Goal: Task Accomplishment & Management: Use online tool/utility

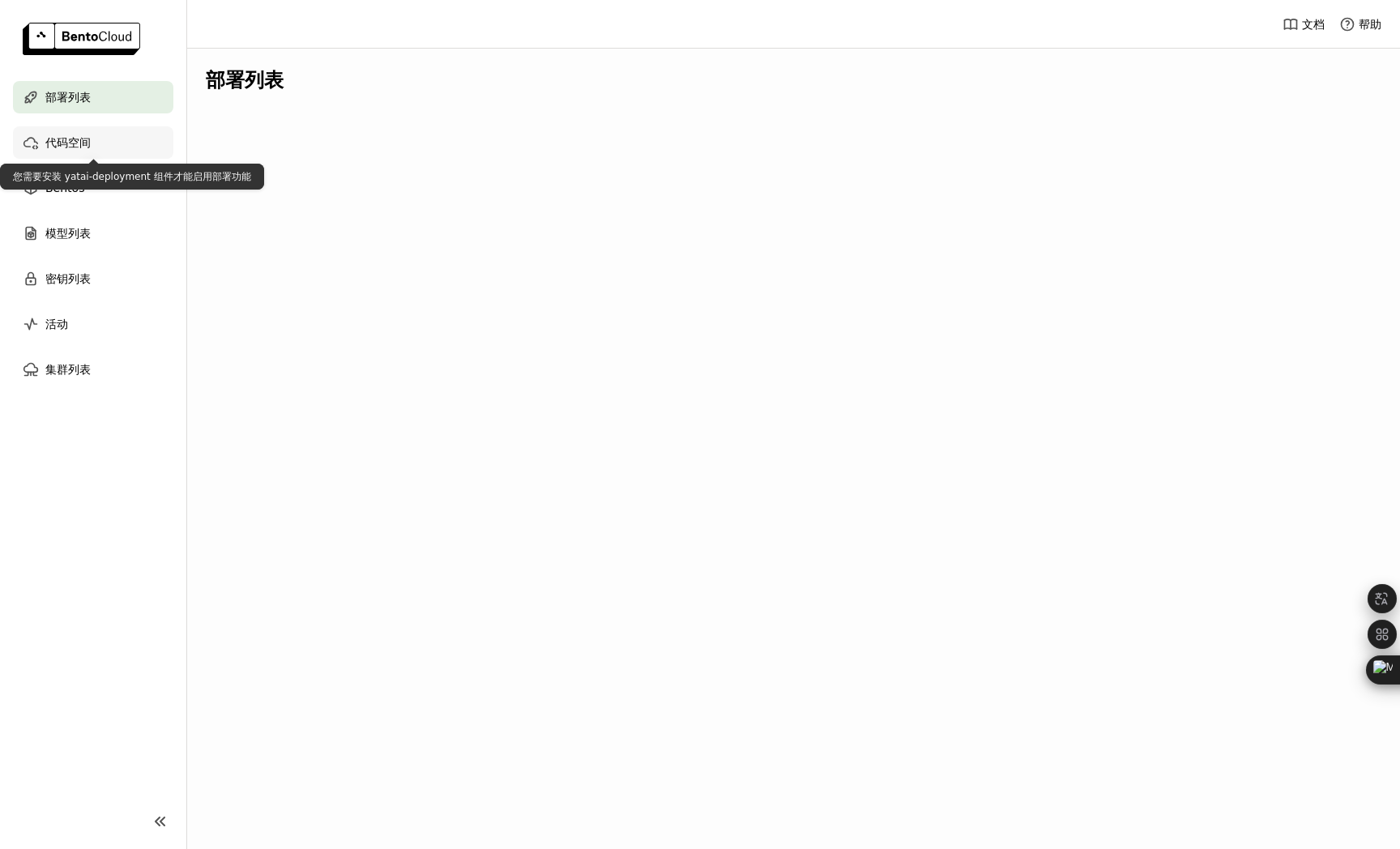
click at [98, 142] on div "代码空间" at bounding box center [93, 142] width 160 height 32
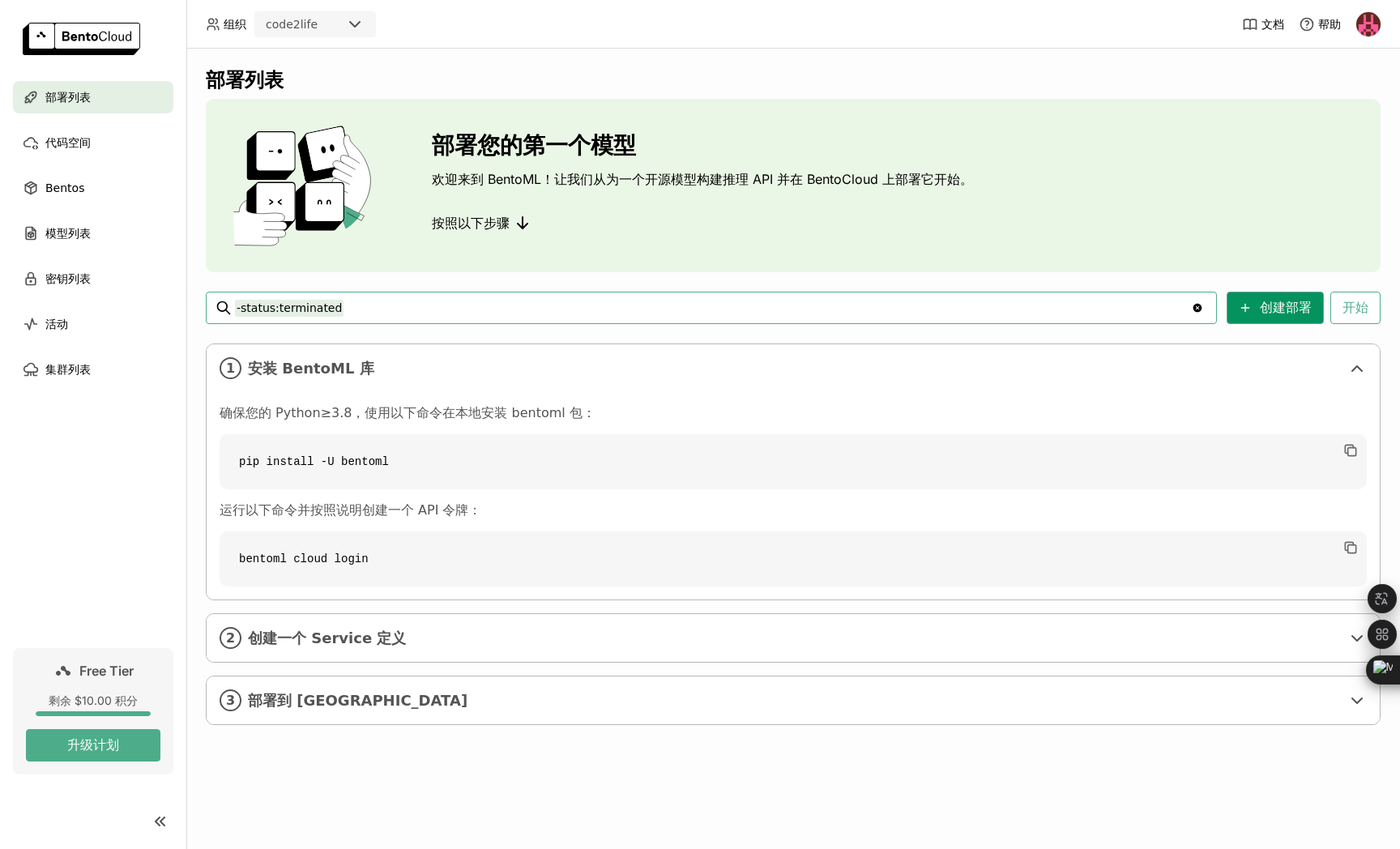
click at [1272, 309] on button "创建部署" at bounding box center [1274, 308] width 97 height 32
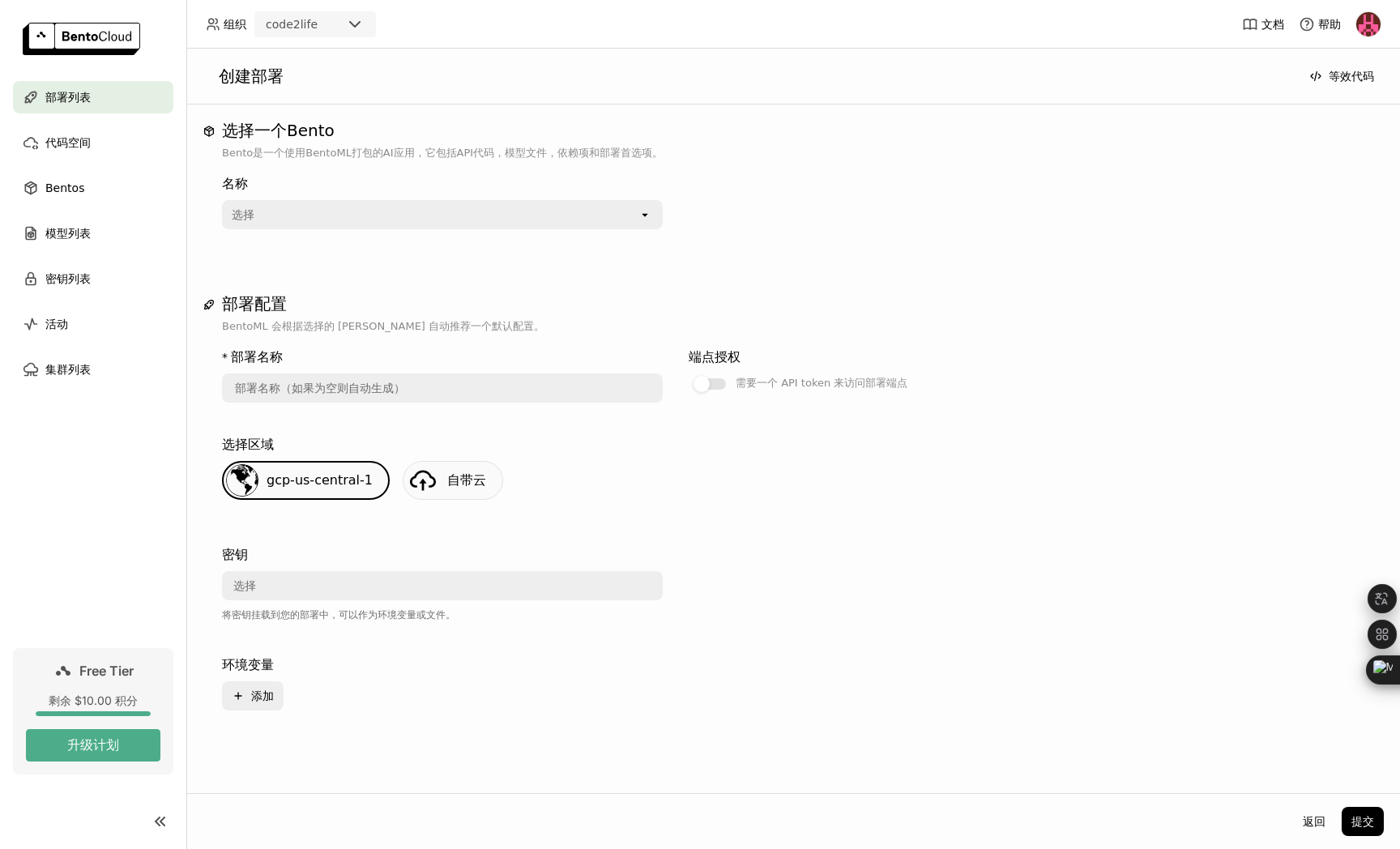
click at [487, 196] on div "名称 选择 open" at bounding box center [442, 198] width 440 height 62
click at [412, 229] on div "名称 选择 open" at bounding box center [793, 207] width 1142 height 94
click at [450, 217] on div "选择" at bounding box center [431, 214] width 415 height 26
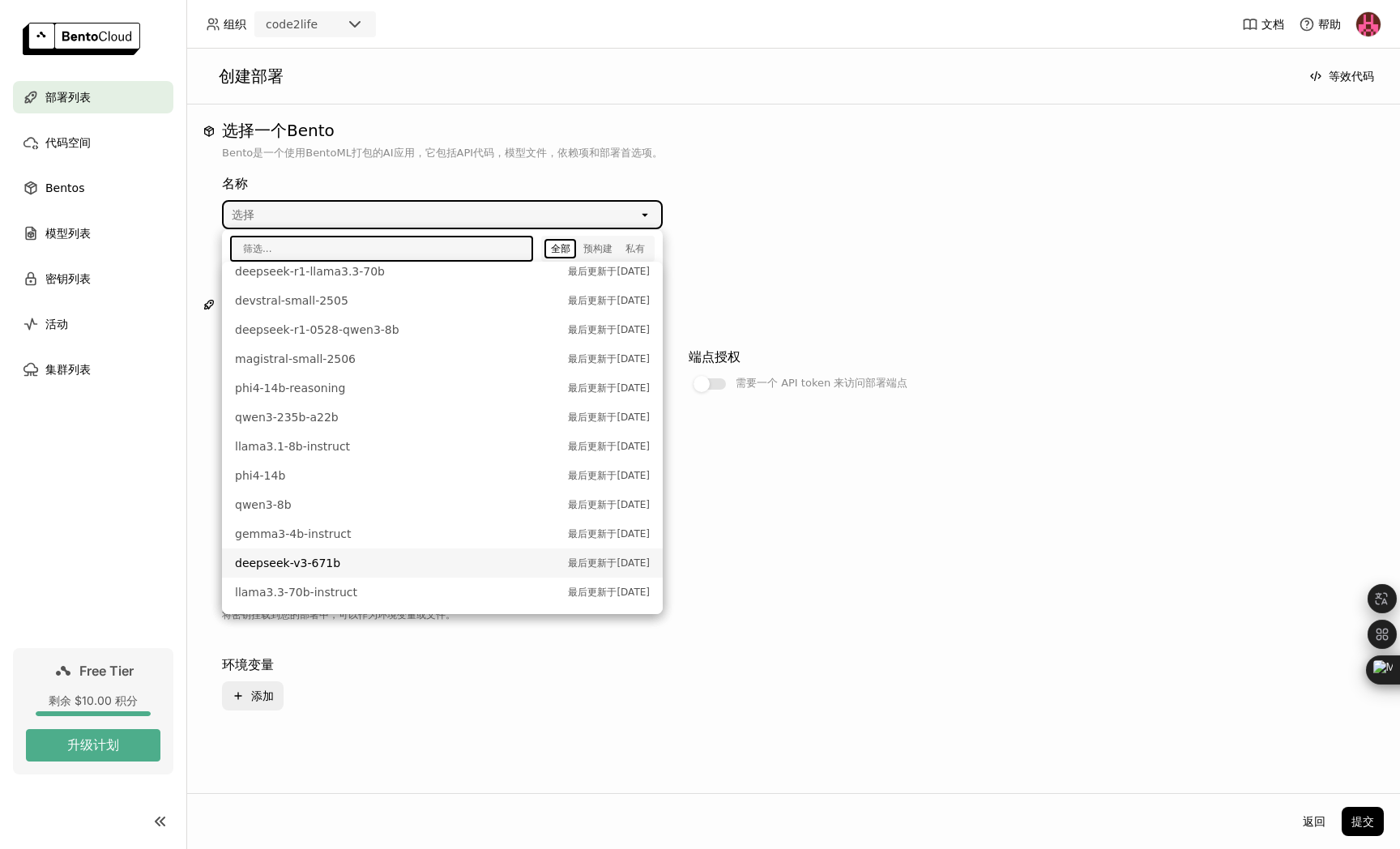
scroll to position [274, 0]
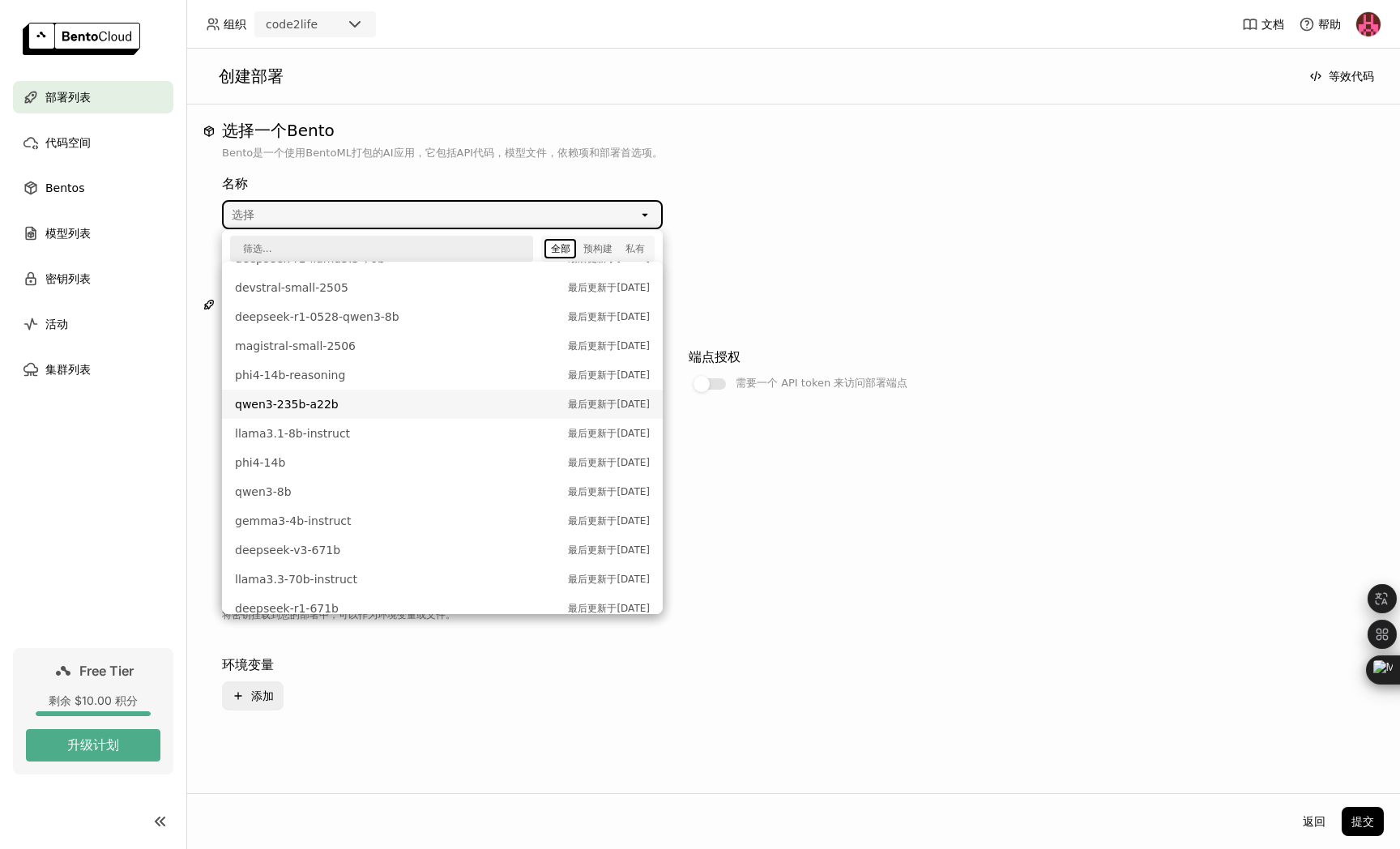
click at [320, 402] on span "qwen3-235b-a22b" at bounding box center [397, 404] width 325 height 16
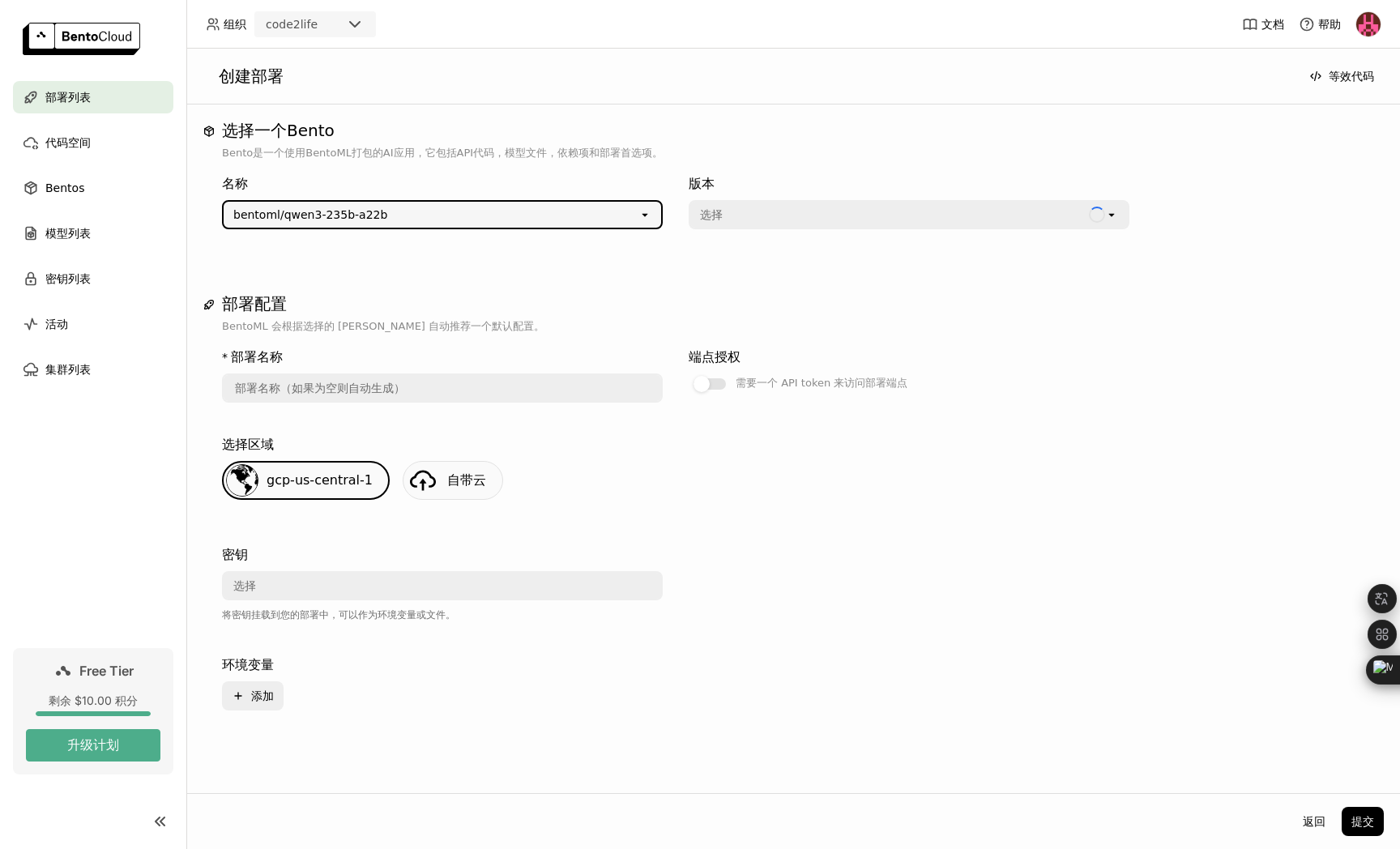
click at [789, 212] on div "选择" at bounding box center [889, 214] width 399 height 26
type input "qwen-3-235-b-a-22-b-d82o"
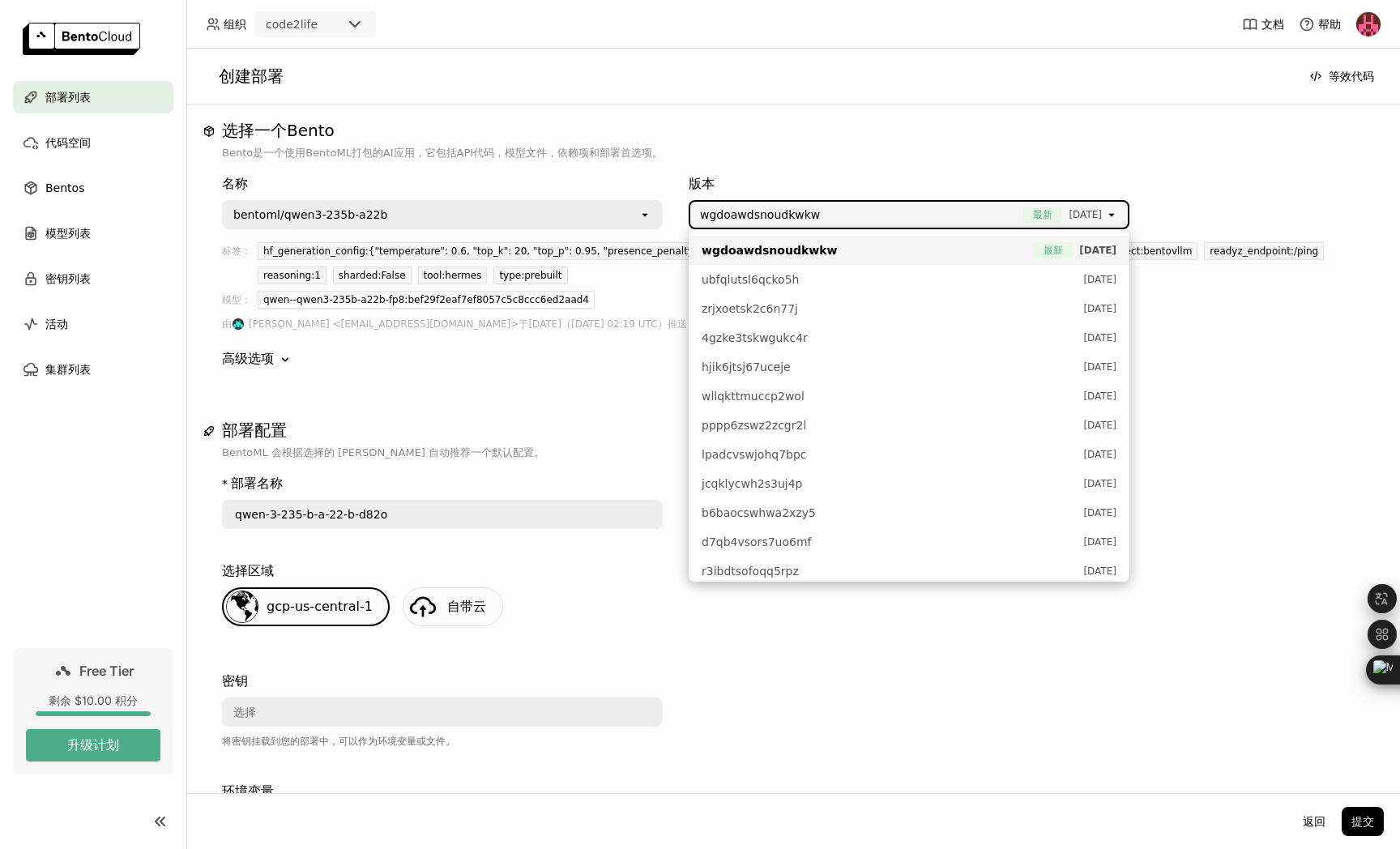
click at [437, 395] on div "选择一个Bento Bento是一个使用BentoML打包的AI应用，它包括API代码，模型文件，依赖项和部署首选项。 名称 bentoml/qwen3-23…" at bounding box center [793, 729] width 1181 height 1218
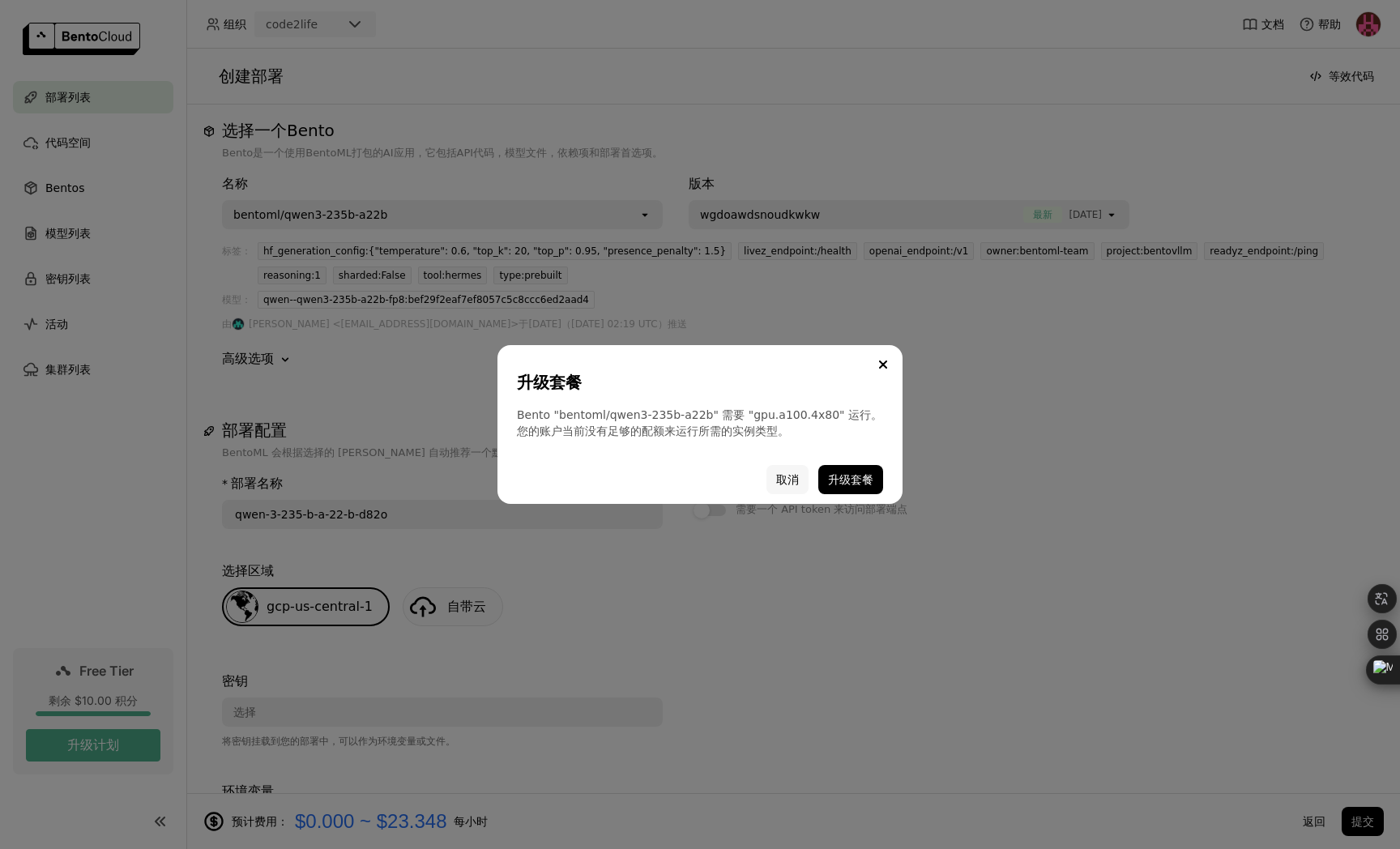
click at [789, 481] on button "取消" at bounding box center [788, 479] width 42 height 30
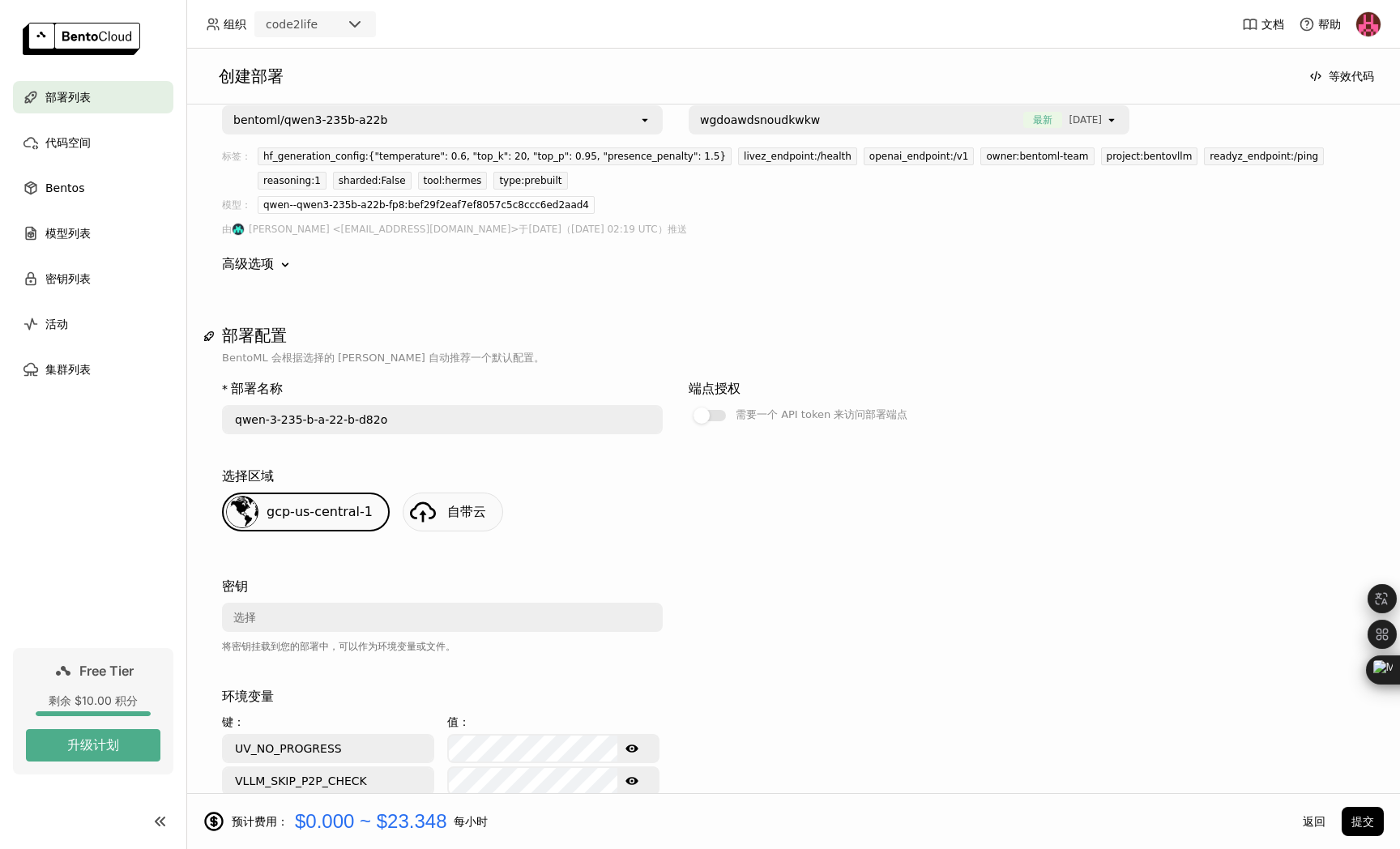
scroll to position [127, 0]
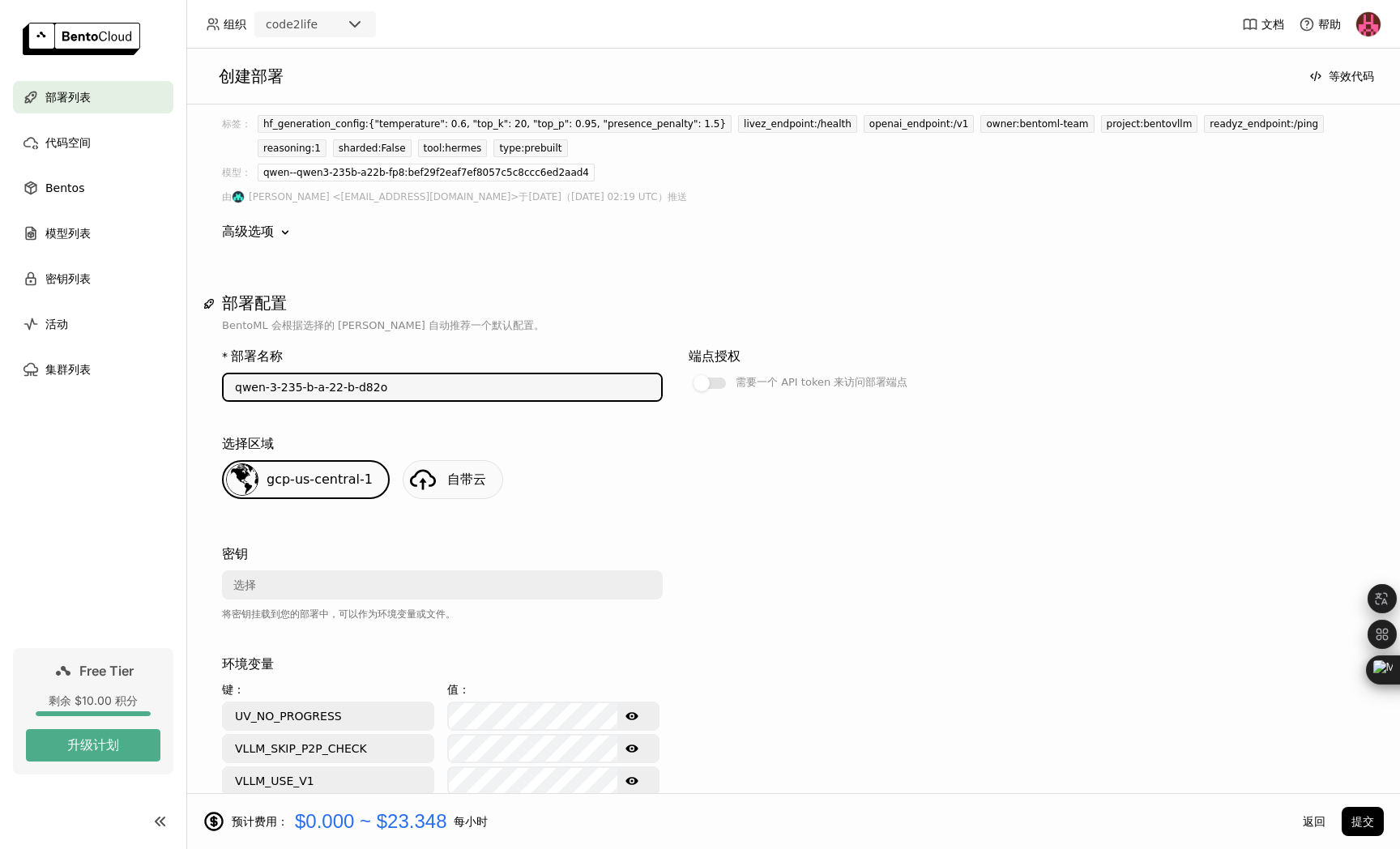
click at [436, 397] on input "qwen-3-235-b-a-22-b-d82o" at bounding box center [442, 387] width 438 height 26
